Goal: Navigation & Orientation: Find specific page/section

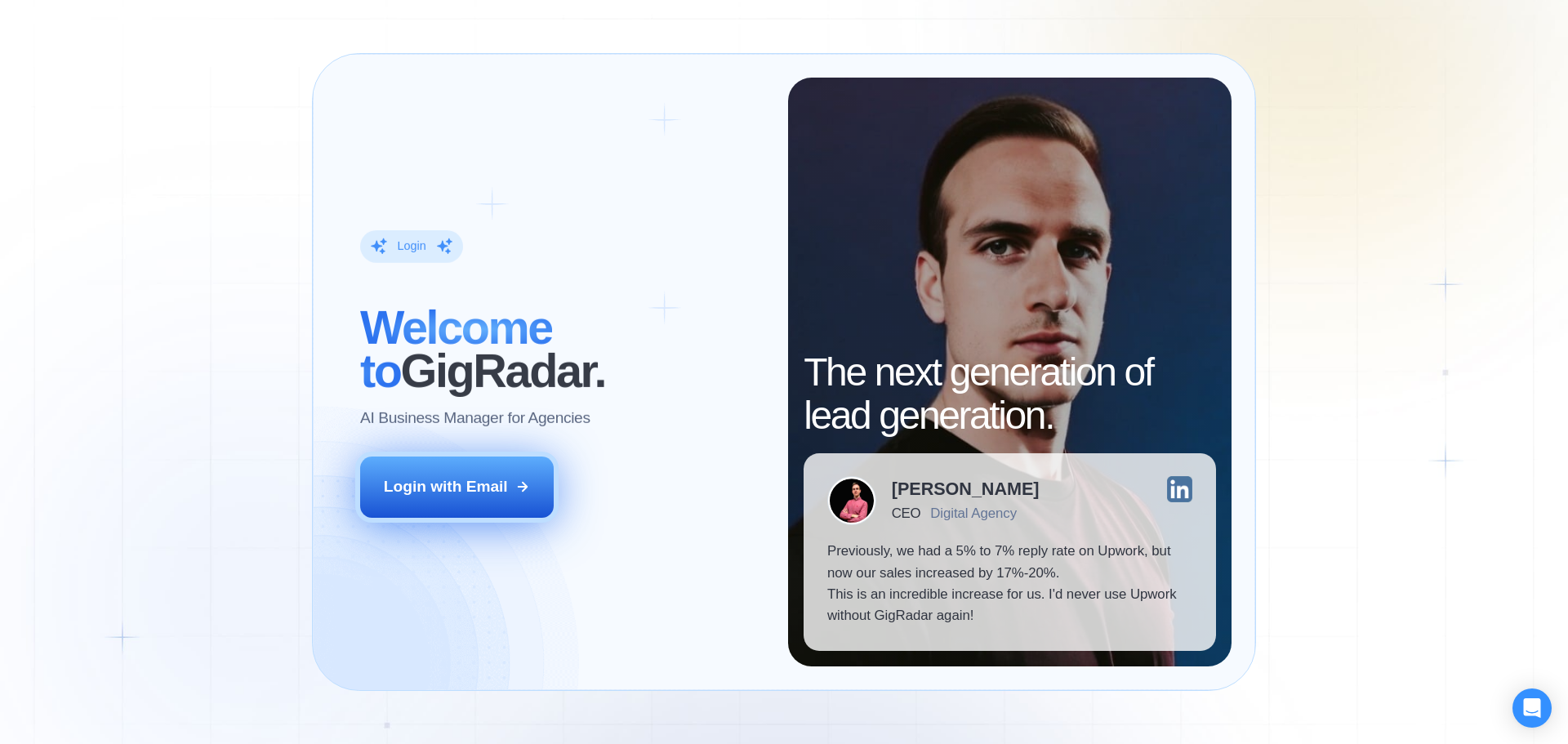
click at [525, 483] on icon at bounding box center [522, 487] width 15 height 15
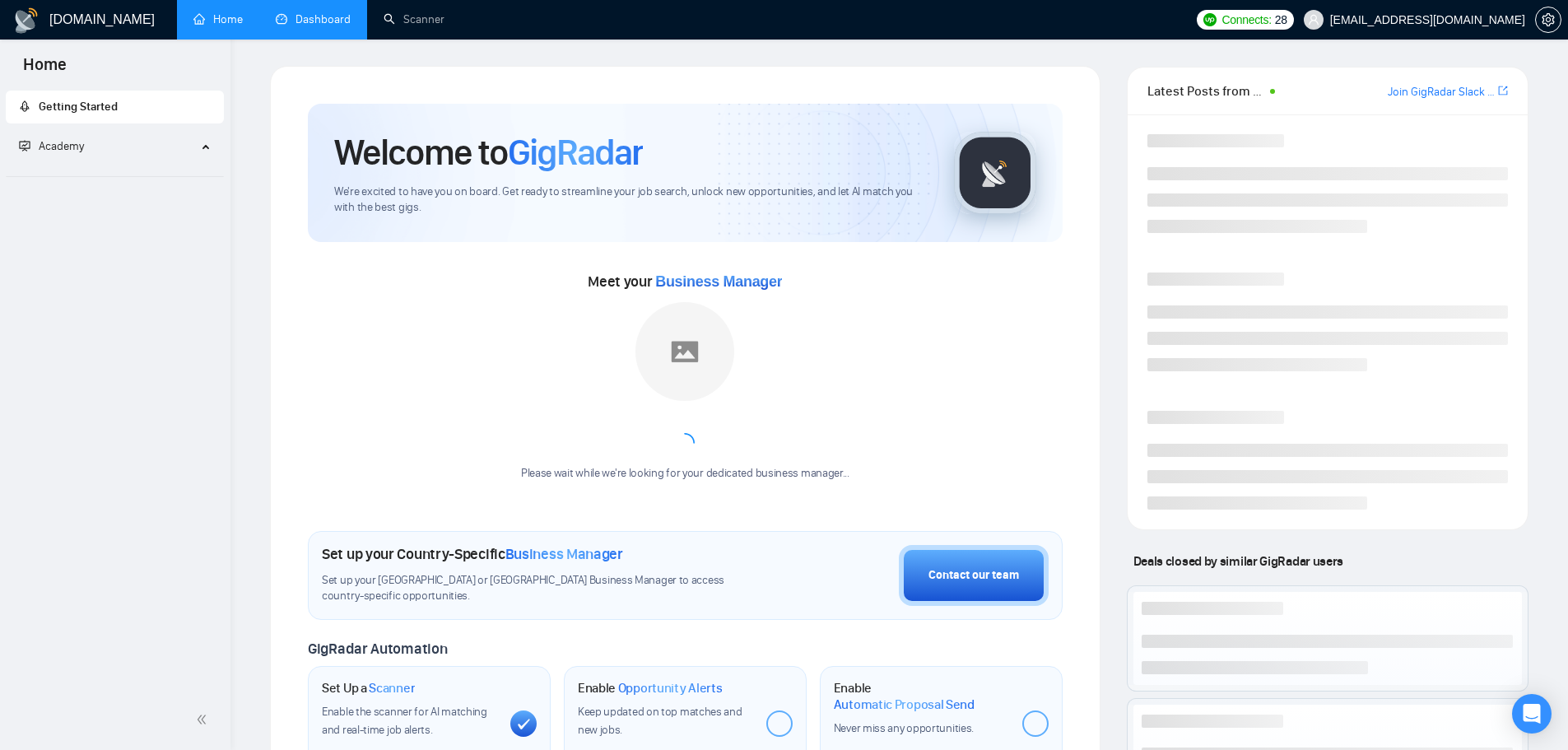
click at [337, 26] on link "Dashboard" at bounding box center [313, 19] width 75 height 14
